Goal: Information Seeking & Learning: Learn about a topic

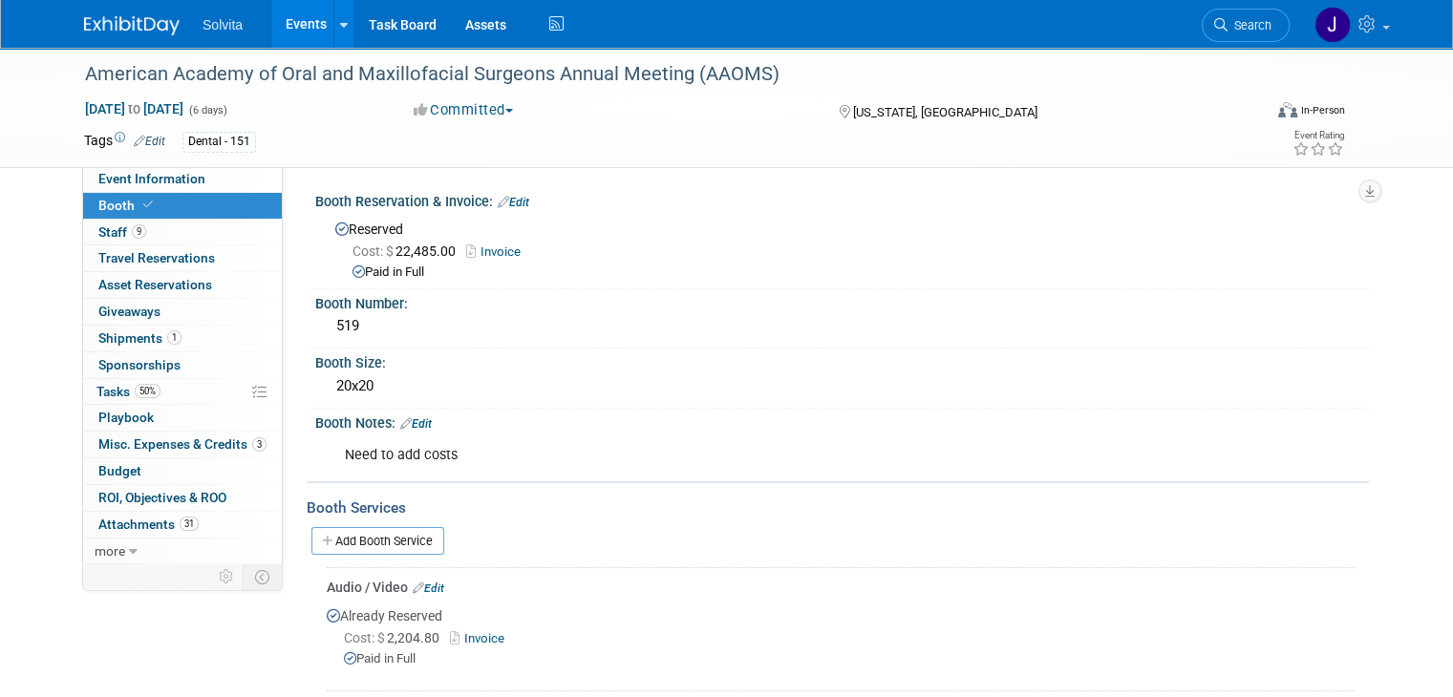
click at [113, 20] on img at bounding box center [132, 25] width 96 height 19
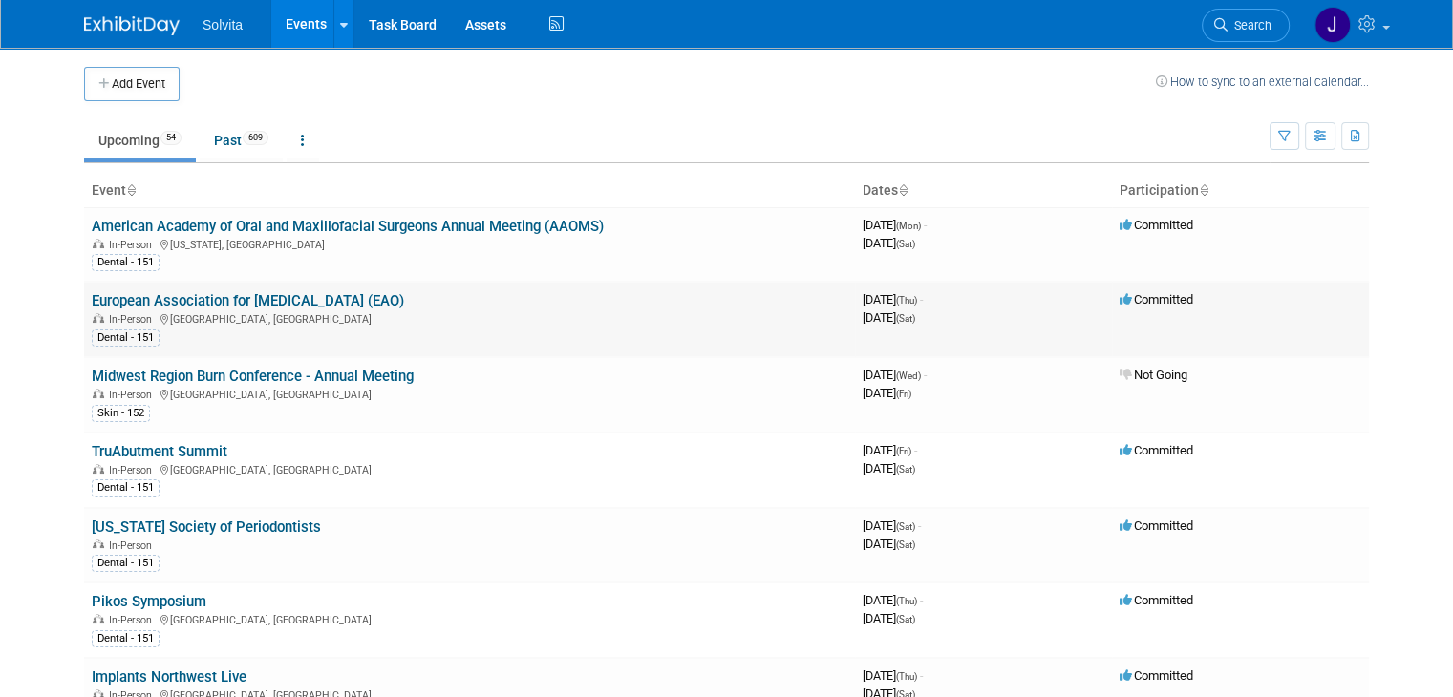
click at [163, 296] on link "European Association for [MEDICAL_DATA] (EAO)" at bounding box center [248, 300] width 312 height 17
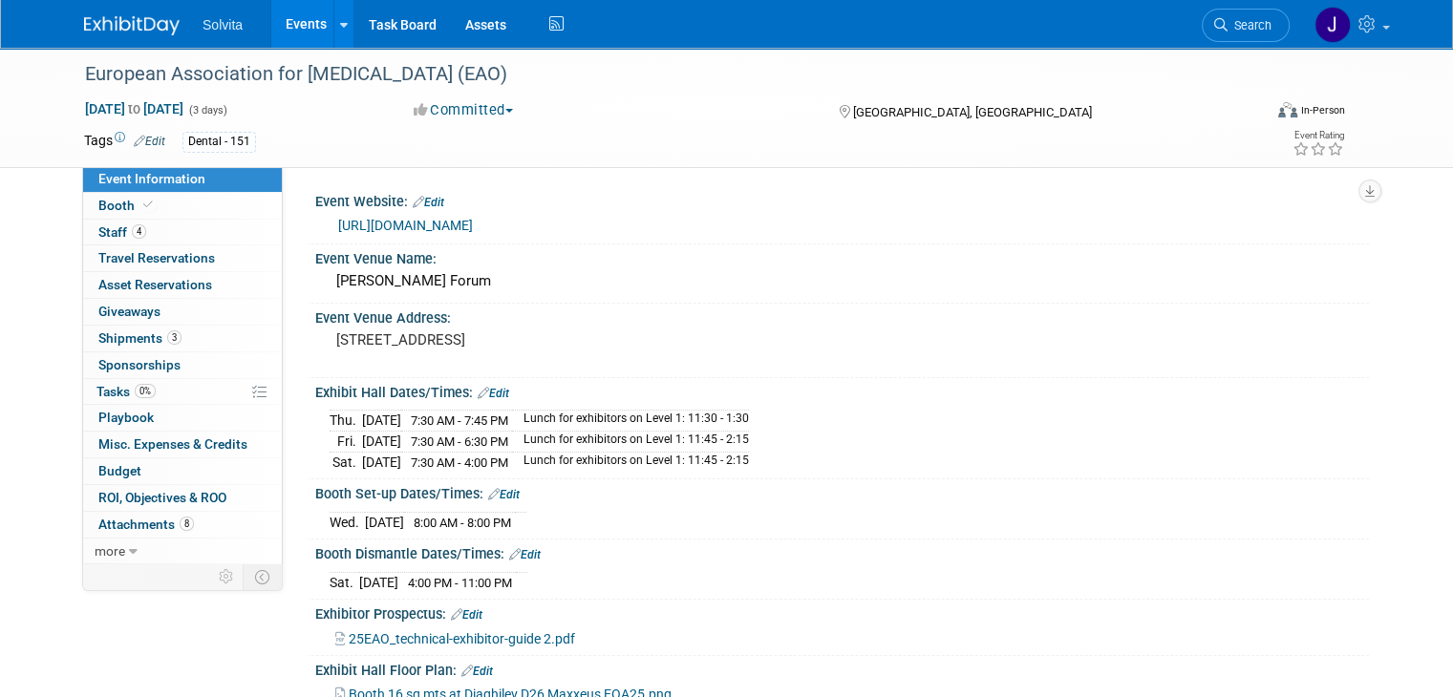
click at [473, 226] on link "https://congress.eao.org/en/congress/general-information" at bounding box center [405, 225] width 135 height 15
click at [98, 201] on span "Booth" at bounding box center [127, 205] width 58 height 15
